Goal: Use online tool/utility: Utilize a website feature to perform a specific function

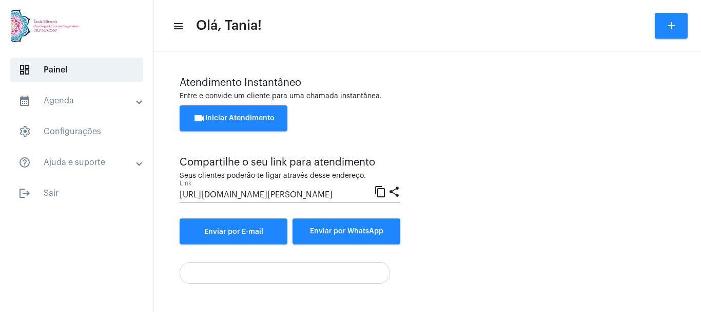
click at [230, 117] on span "videocam Iniciar Atendimento" at bounding box center [234, 118] width 82 height 7
click at [237, 115] on span "videocam Iniciar Atendimento" at bounding box center [234, 118] width 82 height 7
click at [229, 115] on span "videocam Iniciar Atendimento" at bounding box center [234, 118] width 82 height 7
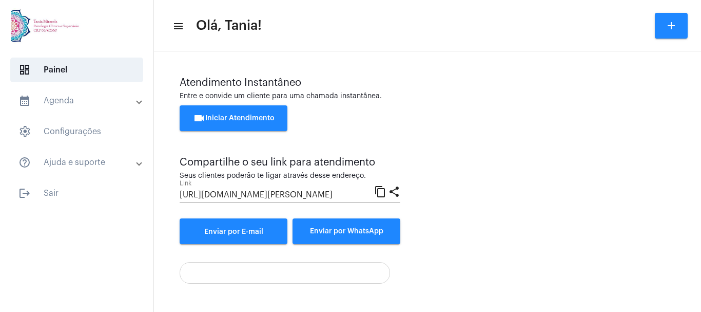
click at [671, 20] on mat-icon "add" at bounding box center [671, 26] width 12 height 12
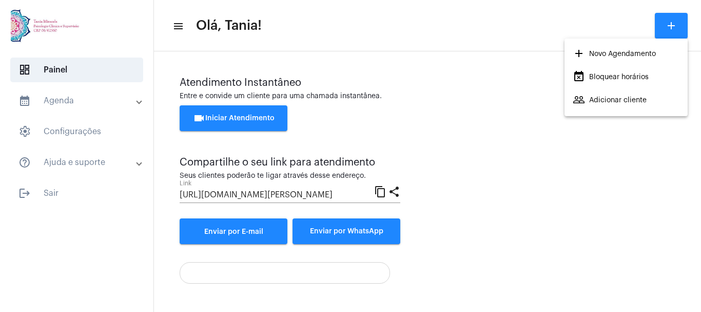
click at [671, 20] on div at bounding box center [350, 156] width 701 height 312
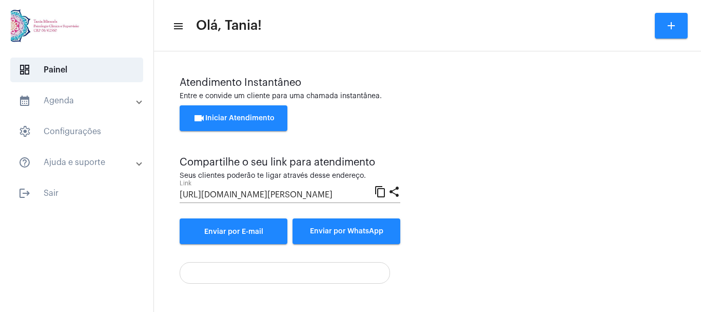
click at [223, 116] on span "videocam Iniciar Atendimento" at bounding box center [234, 118] width 82 height 7
click at [48, 195] on span "logout Sair" at bounding box center [76, 193] width 133 height 25
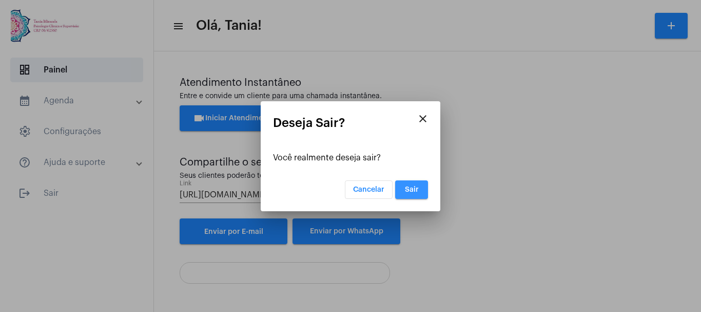
click at [414, 190] on span "Sair" at bounding box center [412, 189] width 14 height 7
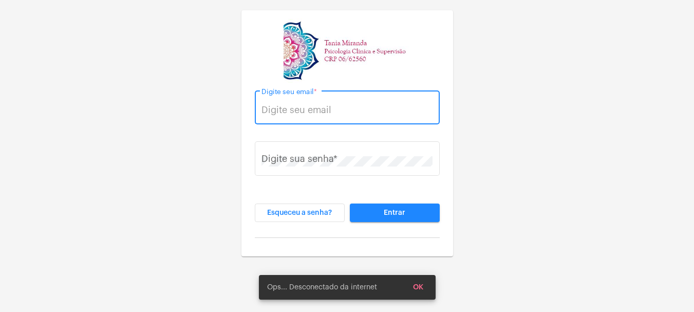
click at [306, 105] on input "Digite seu email *" at bounding box center [346, 110] width 171 height 10
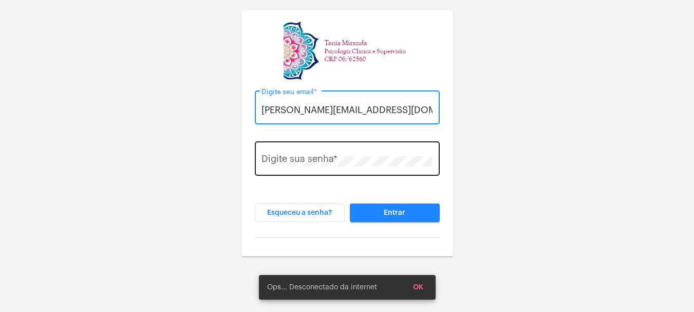
type input "[PERSON_NAME][EMAIL_ADDRESS][DOMAIN_NAME]"
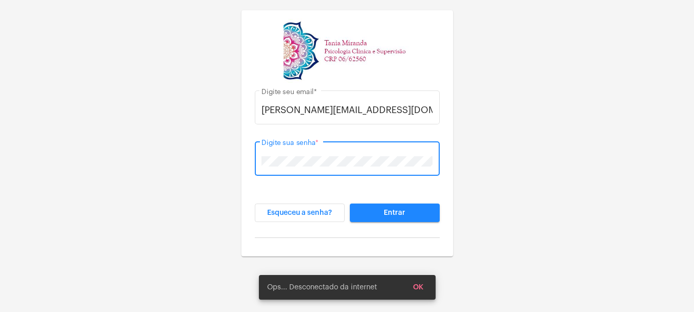
click at [391, 212] on span "Entrar" at bounding box center [395, 212] width 22 height 7
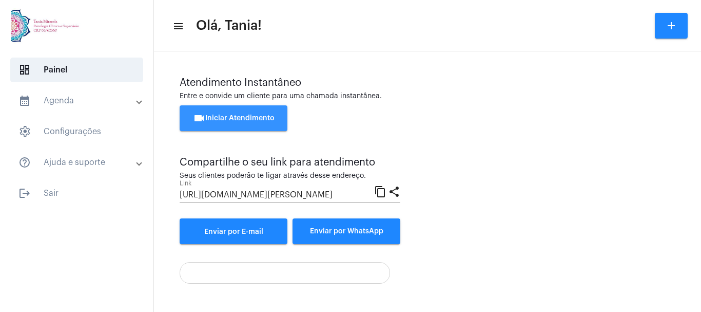
click at [231, 115] on span "videocam Iniciar Atendimento" at bounding box center [234, 118] width 82 height 7
click at [221, 115] on span "videocam Iniciar Atendimento" at bounding box center [234, 118] width 82 height 7
click at [256, 116] on span "videocam Iniciar Atendimento" at bounding box center [234, 118] width 82 height 7
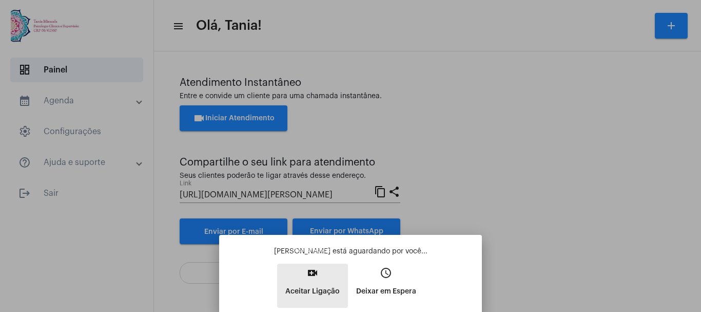
click at [310, 275] on mat-icon "video_call" at bounding box center [313, 273] width 12 height 12
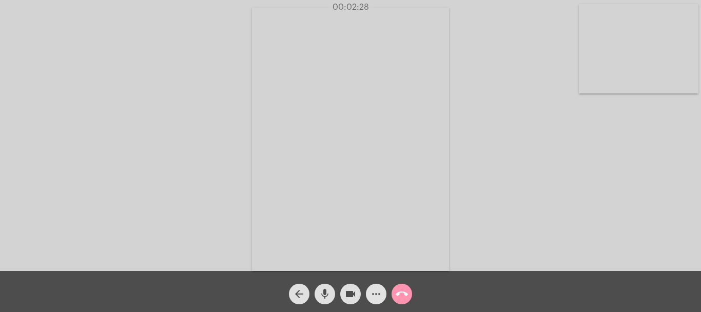
click at [376, 294] on mat-icon "more_horiz" at bounding box center [376, 294] width 12 height 12
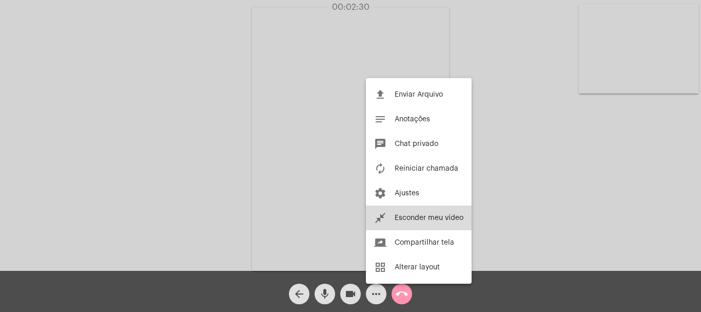
click at [449, 215] on span "Esconder meu vídeo" at bounding box center [429, 217] width 69 height 7
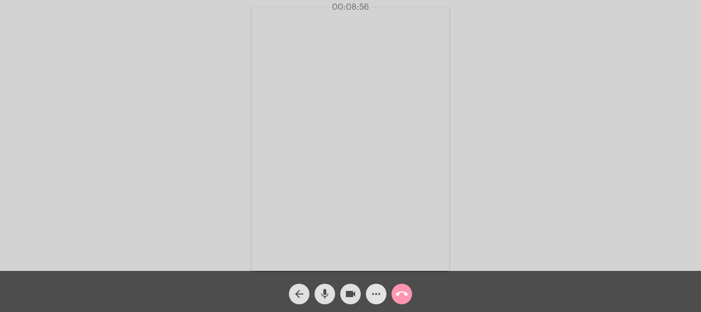
click at [376, 292] on mat-icon "more_horiz" at bounding box center [376, 294] width 12 height 12
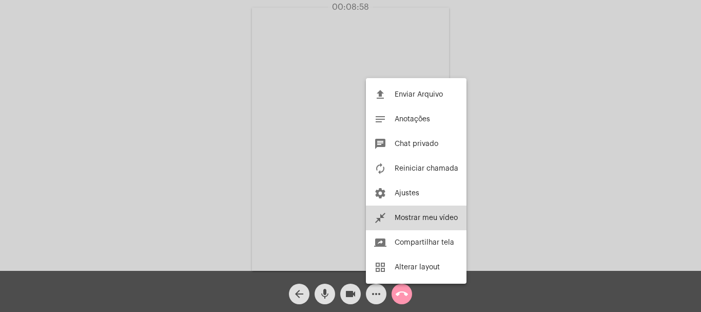
click at [427, 216] on span "Mostrar meu vídeo" at bounding box center [426, 217] width 63 height 7
